Goal: Complete application form

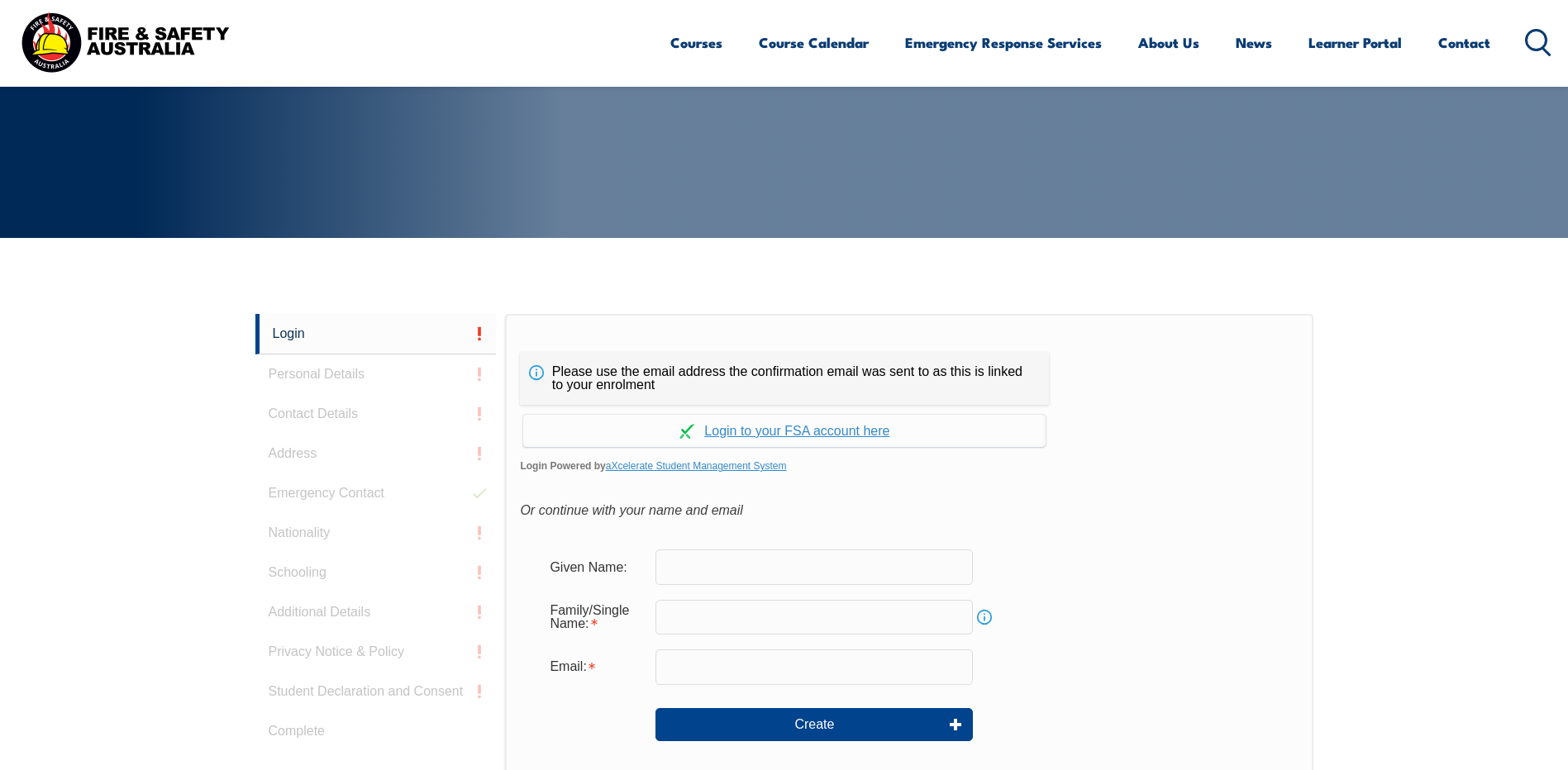
scroll to position [441, 0]
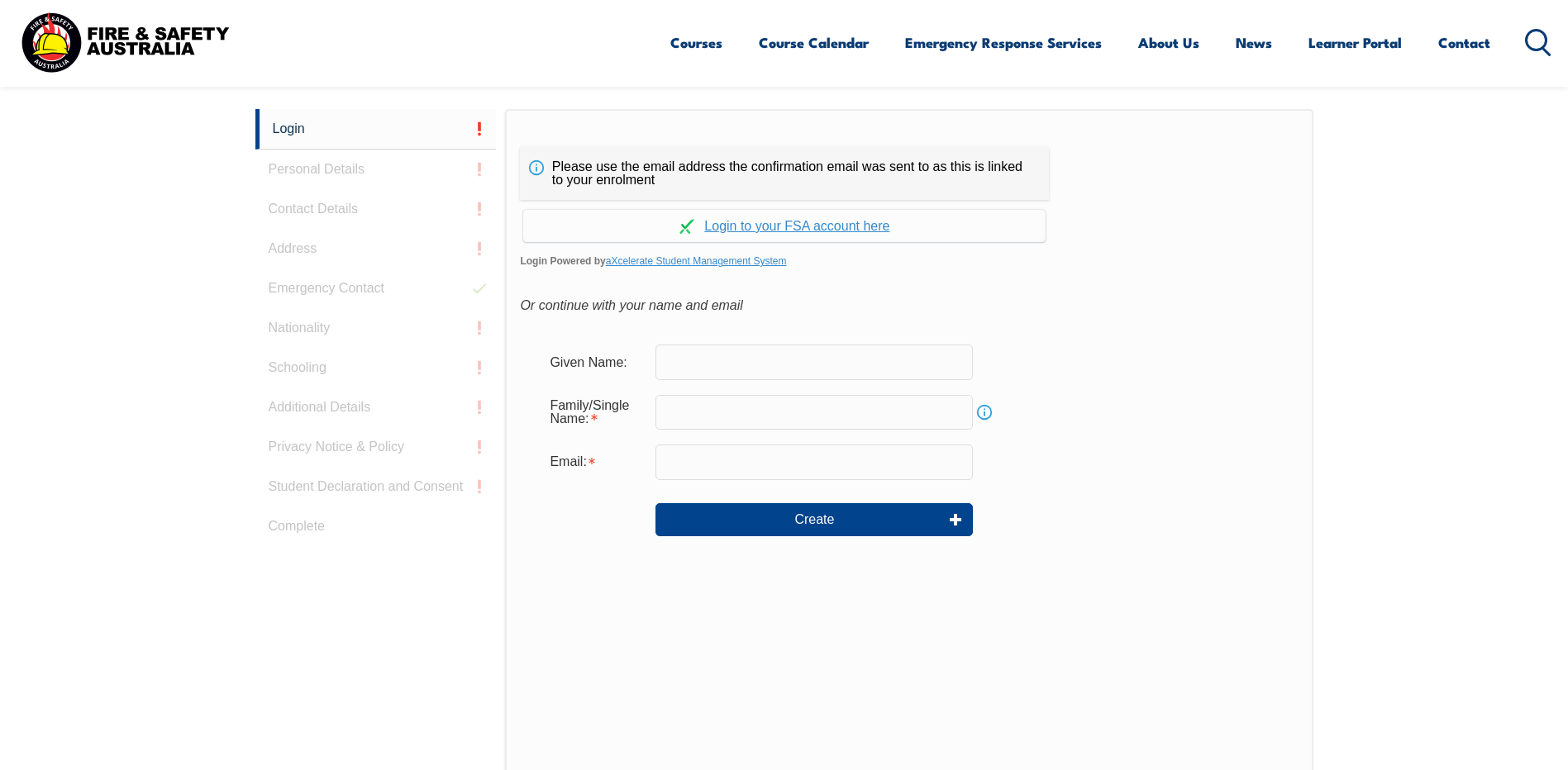
click at [842, 366] on input "text" at bounding box center [814, 362] width 317 height 35
type input "[PERSON_NAME]"
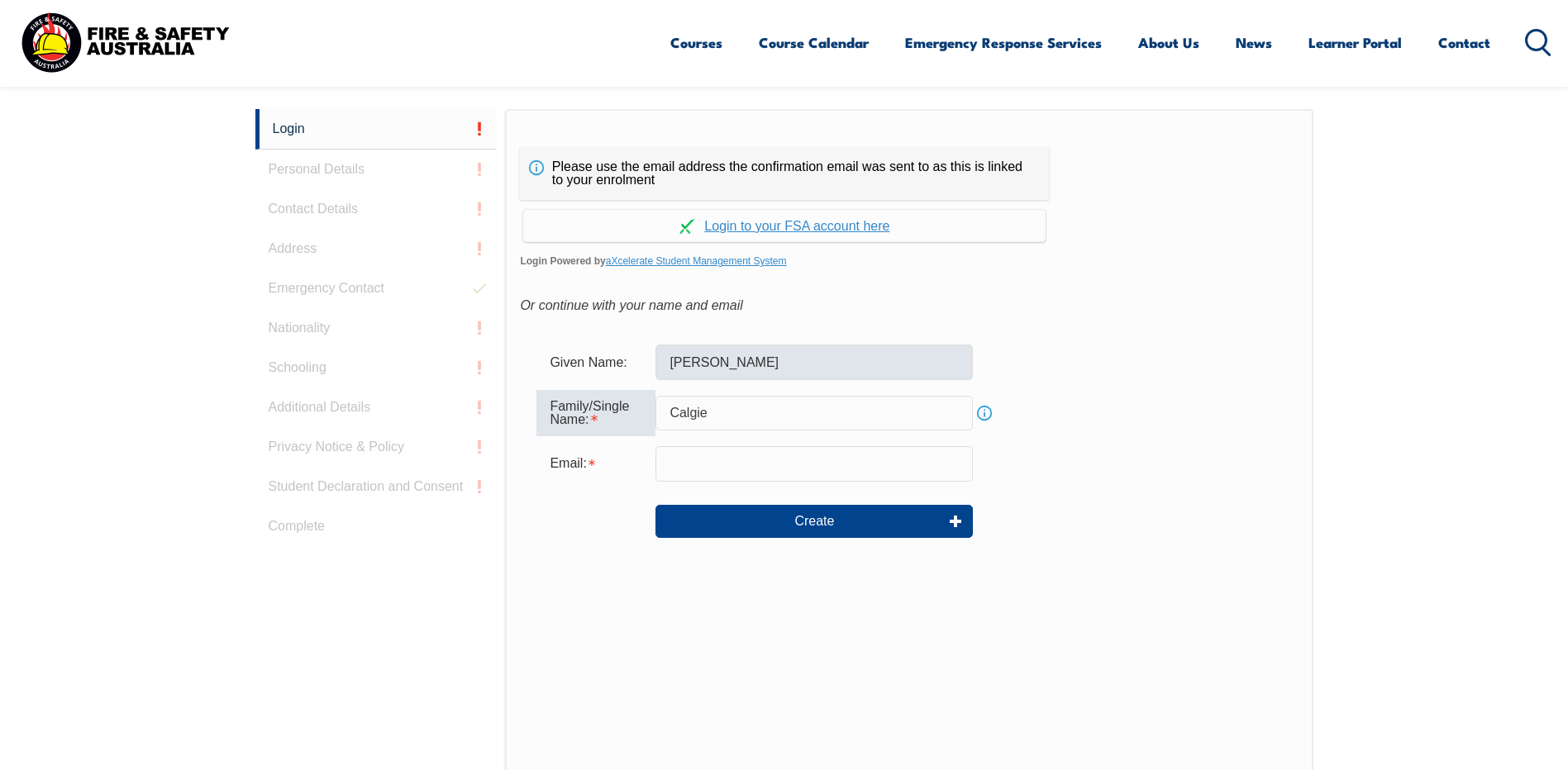
type input "Calgie"
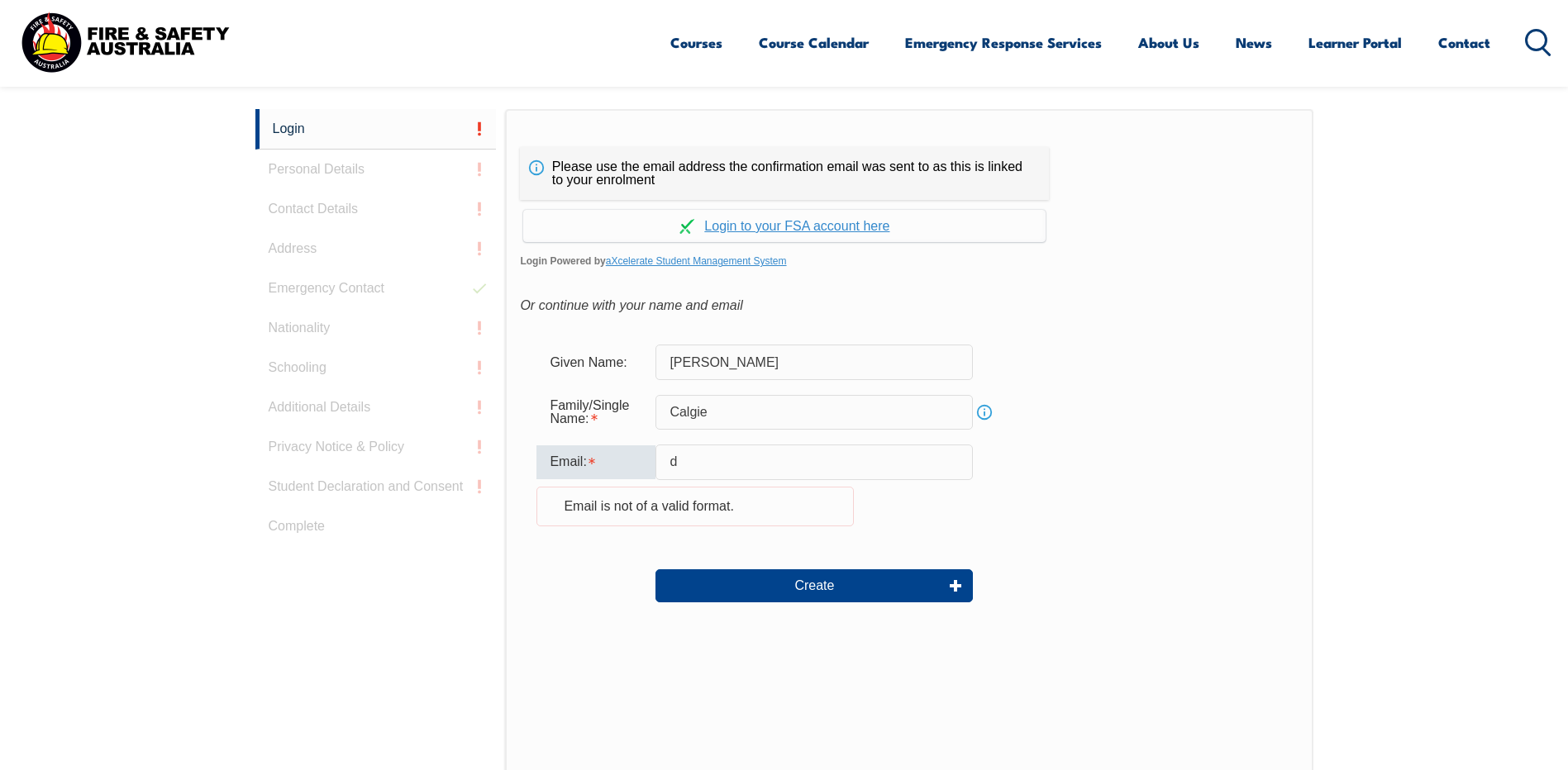
type input "[EMAIL_ADDRESS][DOMAIN_NAME]"
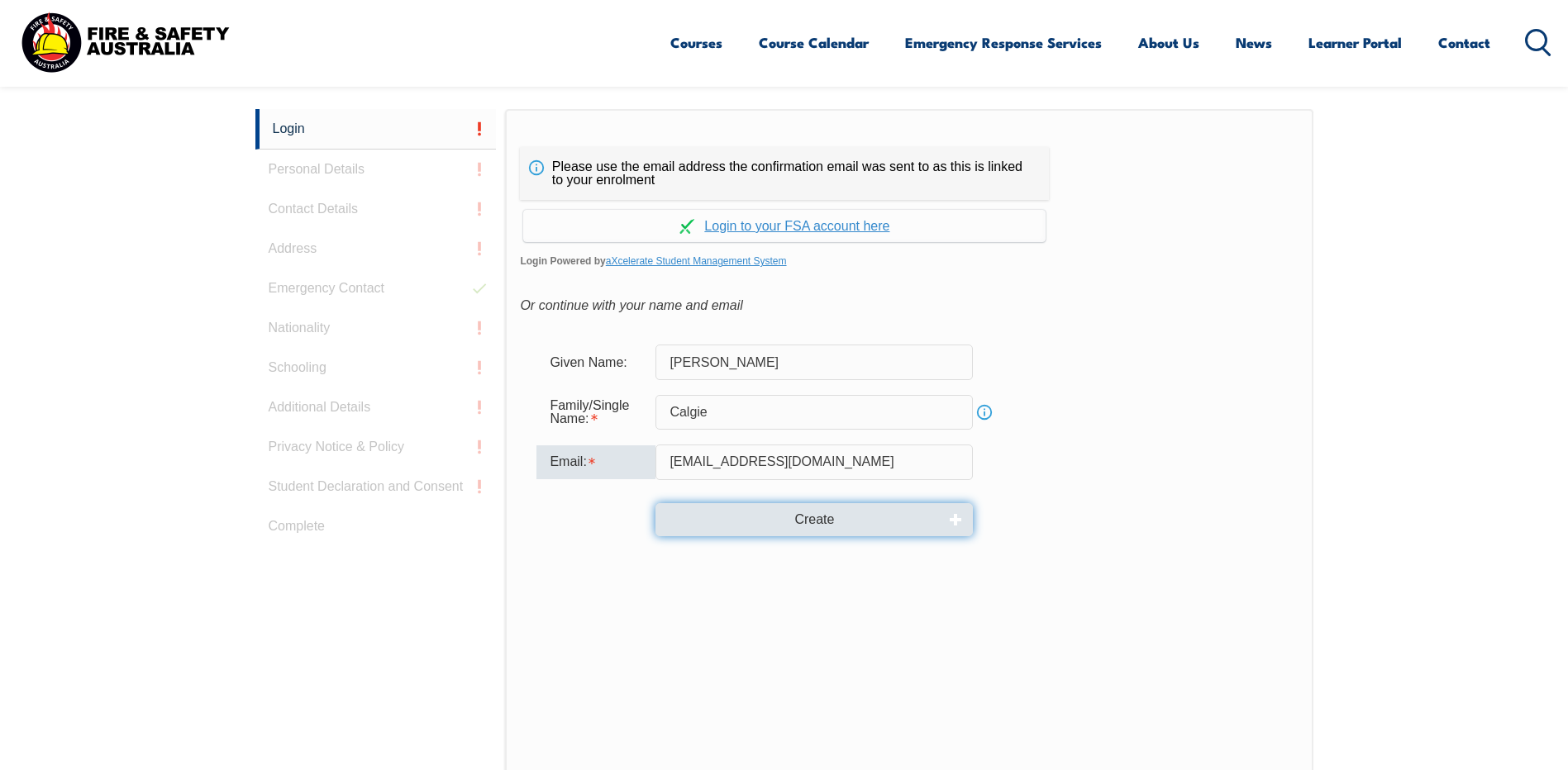
click at [814, 519] on button "Create" at bounding box center [814, 520] width 317 height 33
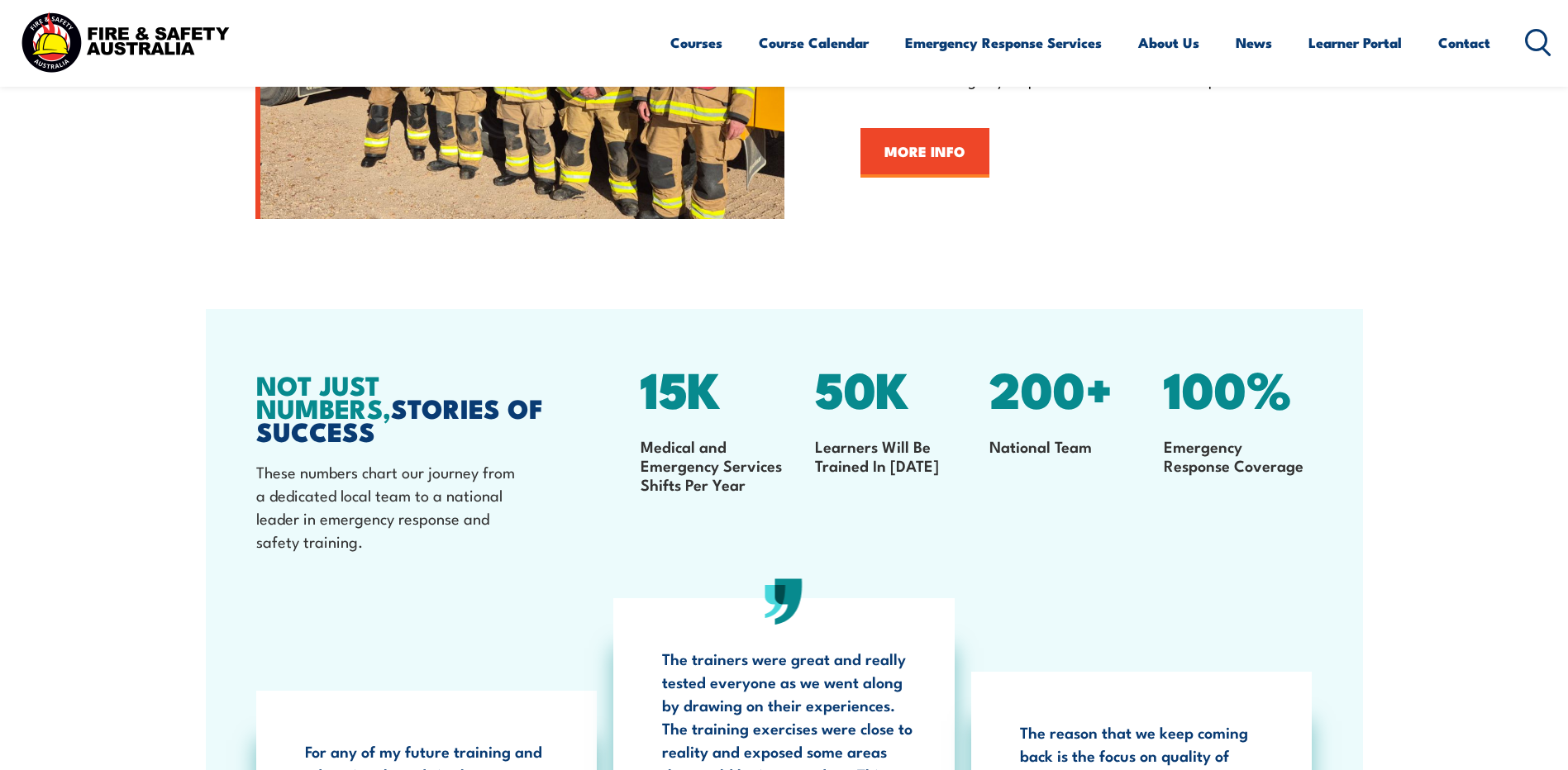
scroll to position [2313, 0]
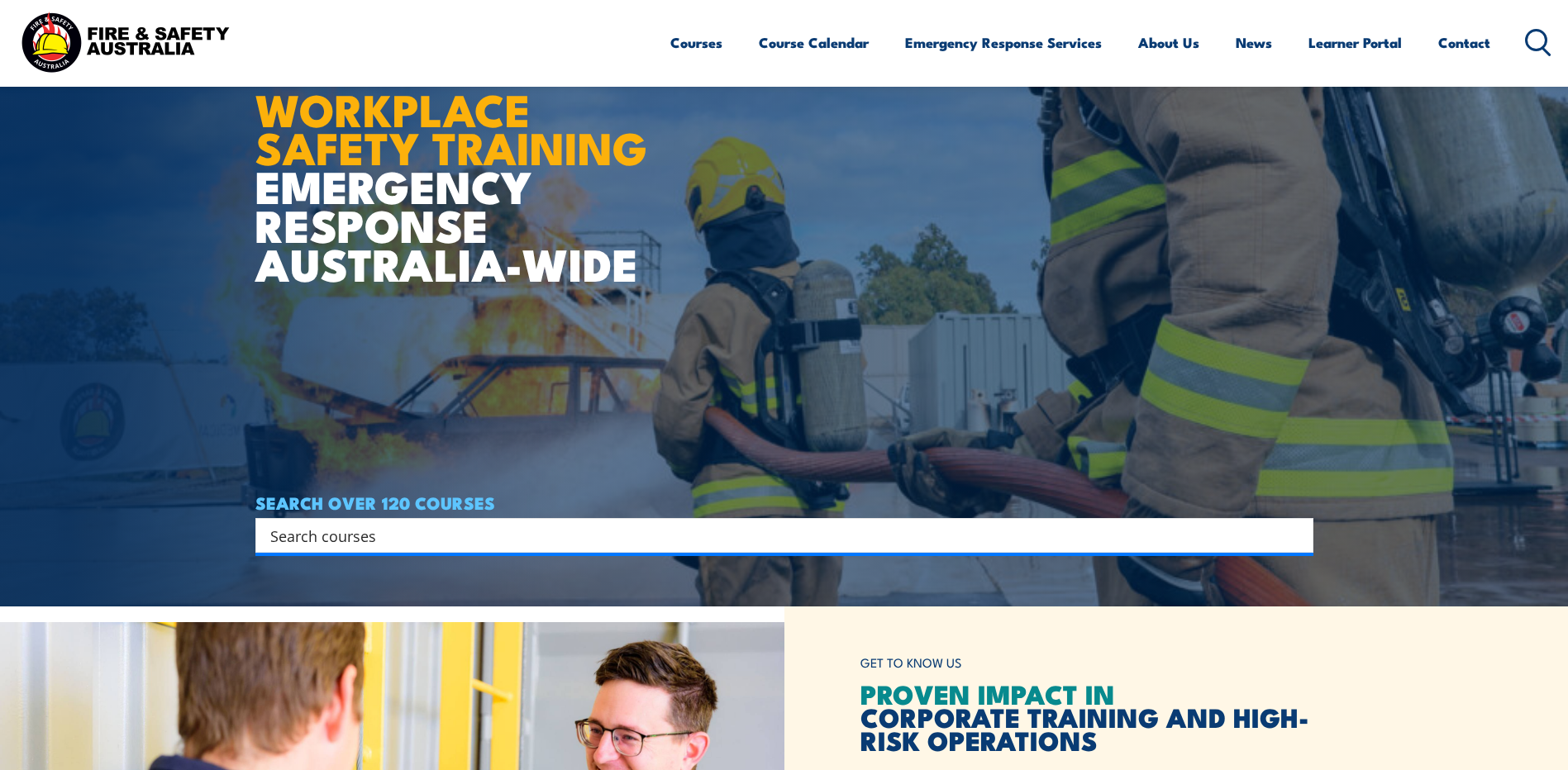
scroll to position [165, 0]
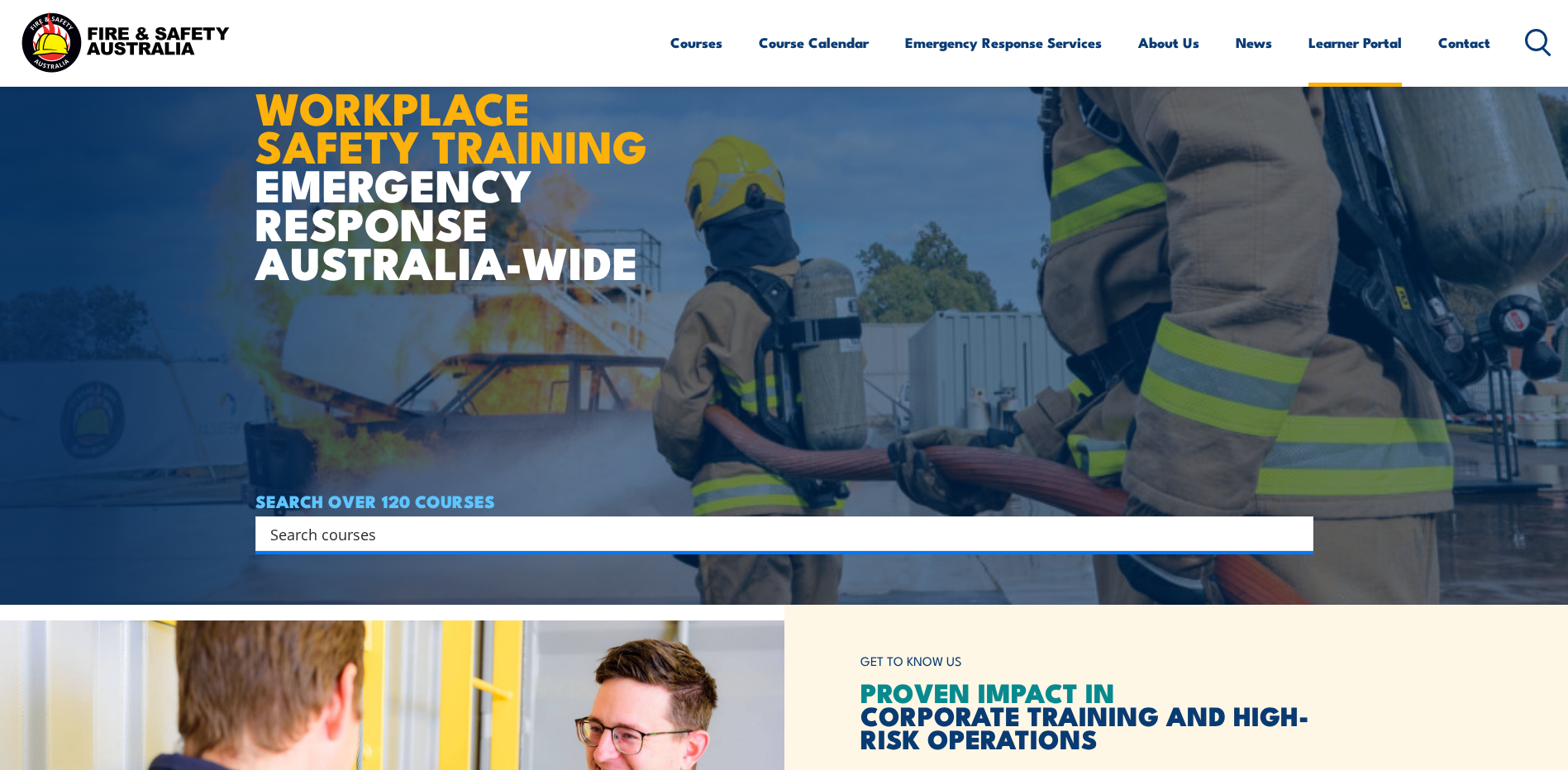
click at [1362, 41] on link "Learner Portal" at bounding box center [1355, 42] width 94 height 44
